Goal: Find contact information: Find contact information

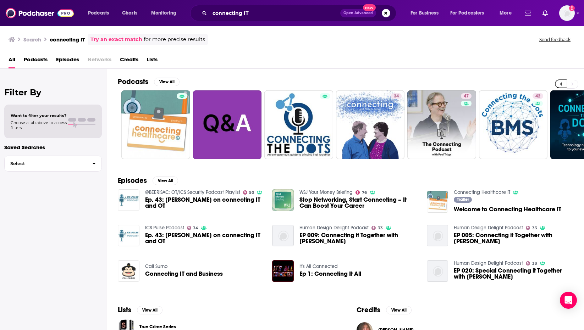
scroll to position [0, 185]
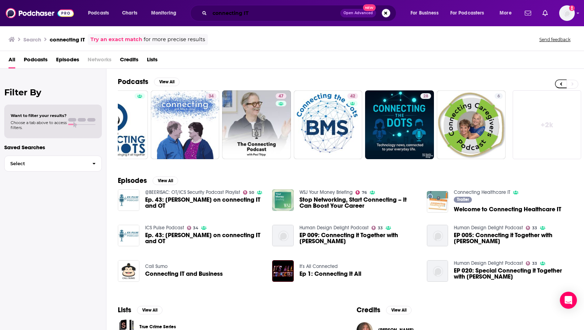
click at [260, 13] on input "connecting IT" at bounding box center [275, 12] width 130 height 11
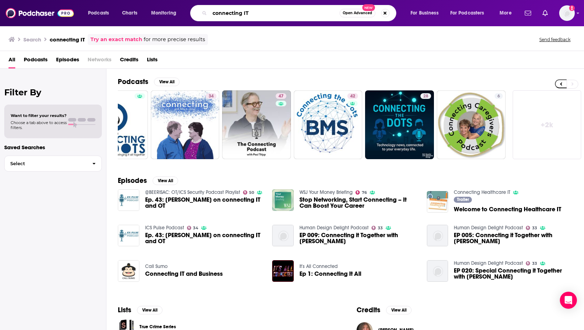
click at [260, 13] on input "connecting IT" at bounding box center [275, 12] width 130 height 11
type input "this week in machine learning"
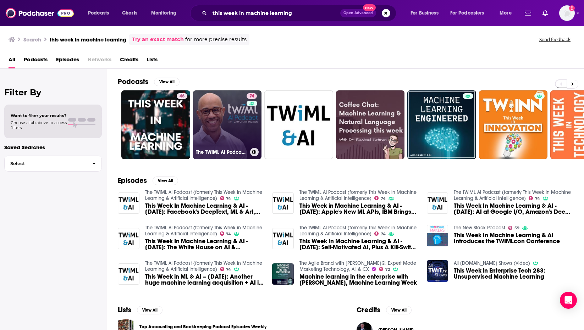
click at [231, 122] on link "74 The TWIML AI Podcast (formerly This Week in Machine Learning & Artificial In…" at bounding box center [227, 124] width 69 height 69
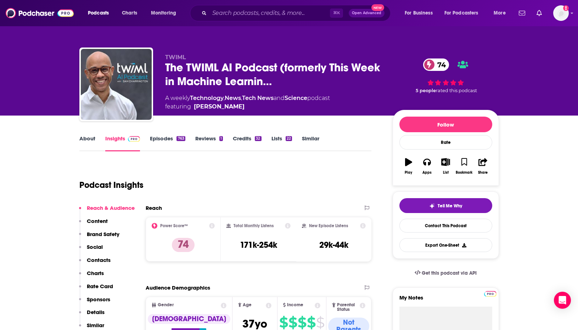
click at [166, 138] on link "Episodes 763" at bounding box center [167, 143] width 35 height 16
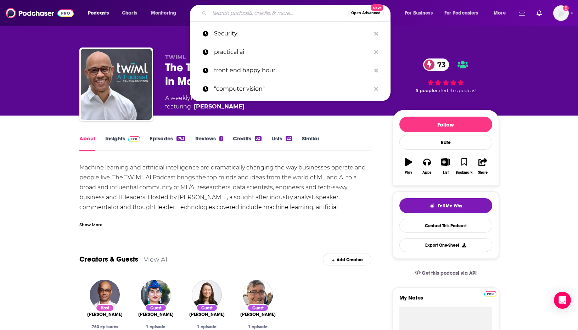
click at [238, 15] on input "Search podcasts, credits, & more..." at bounding box center [279, 12] width 139 height 11
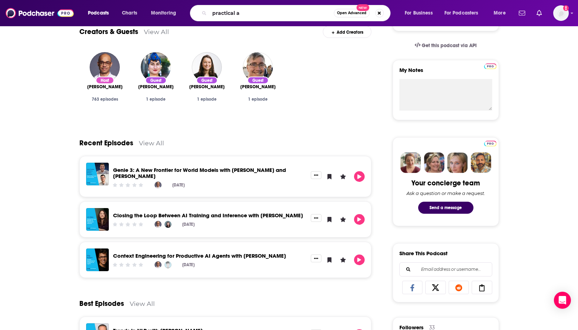
type input "practical ai"
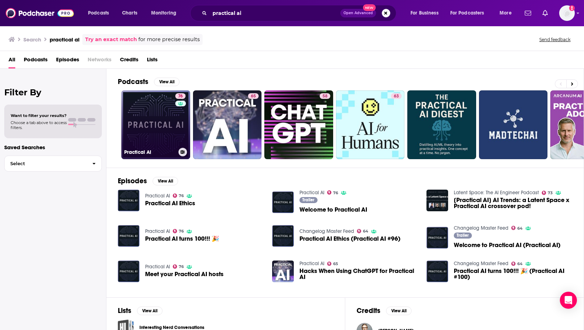
click at [150, 135] on link "76 Practical AI" at bounding box center [155, 124] width 69 height 69
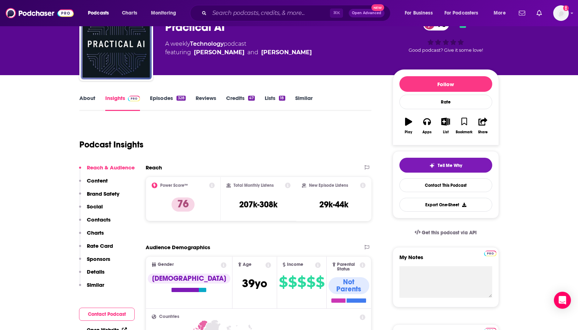
scroll to position [133, 0]
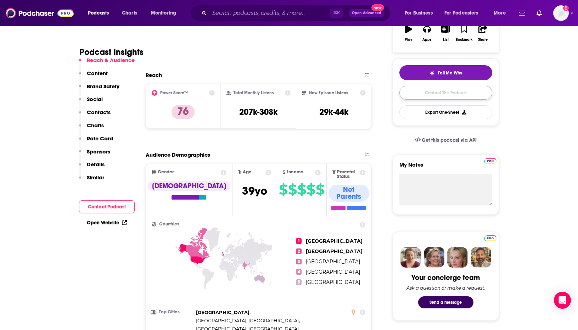
click at [421, 93] on link "Contact This Podcast" at bounding box center [446, 93] width 93 height 14
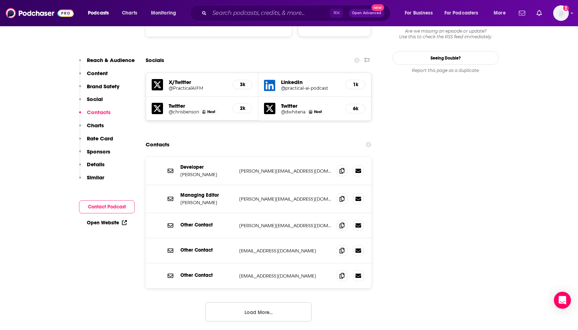
scroll to position [796, 0]
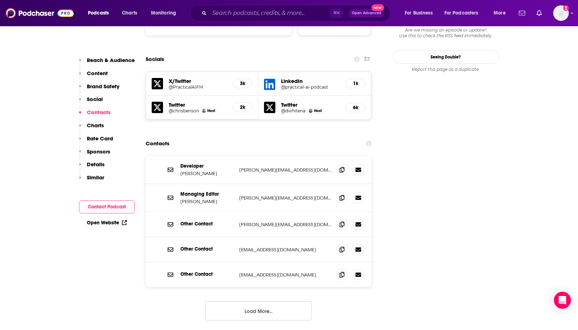
click at [245, 301] on button "Load More..." at bounding box center [258, 310] width 106 height 19
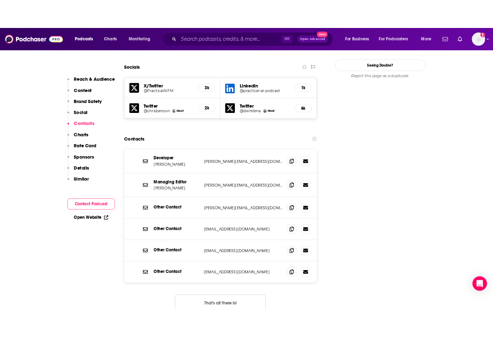
scroll to position [819, 0]
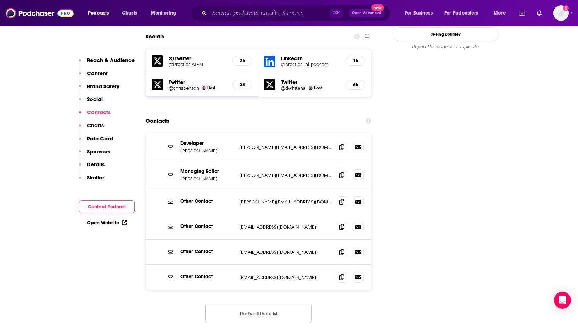
click at [361, 169] on link at bounding box center [358, 174] width 11 height 11
click at [359, 144] on icon at bounding box center [359, 147] width 6 height 6
click at [360, 199] on icon at bounding box center [359, 201] width 6 height 4
click at [346, 221] on span at bounding box center [342, 226] width 11 height 11
click at [340, 249] on icon at bounding box center [342, 252] width 5 height 6
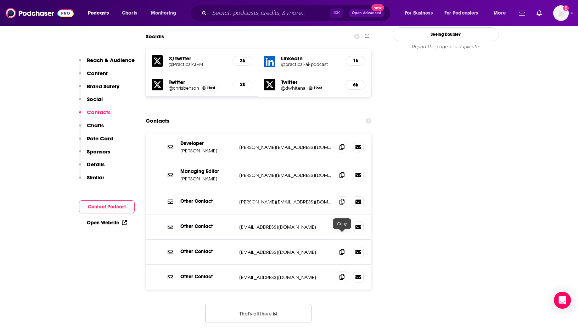
click at [342, 274] on icon at bounding box center [342, 277] width 5 height 6
